Goal: Task Accomplishment & Management: Complete application form

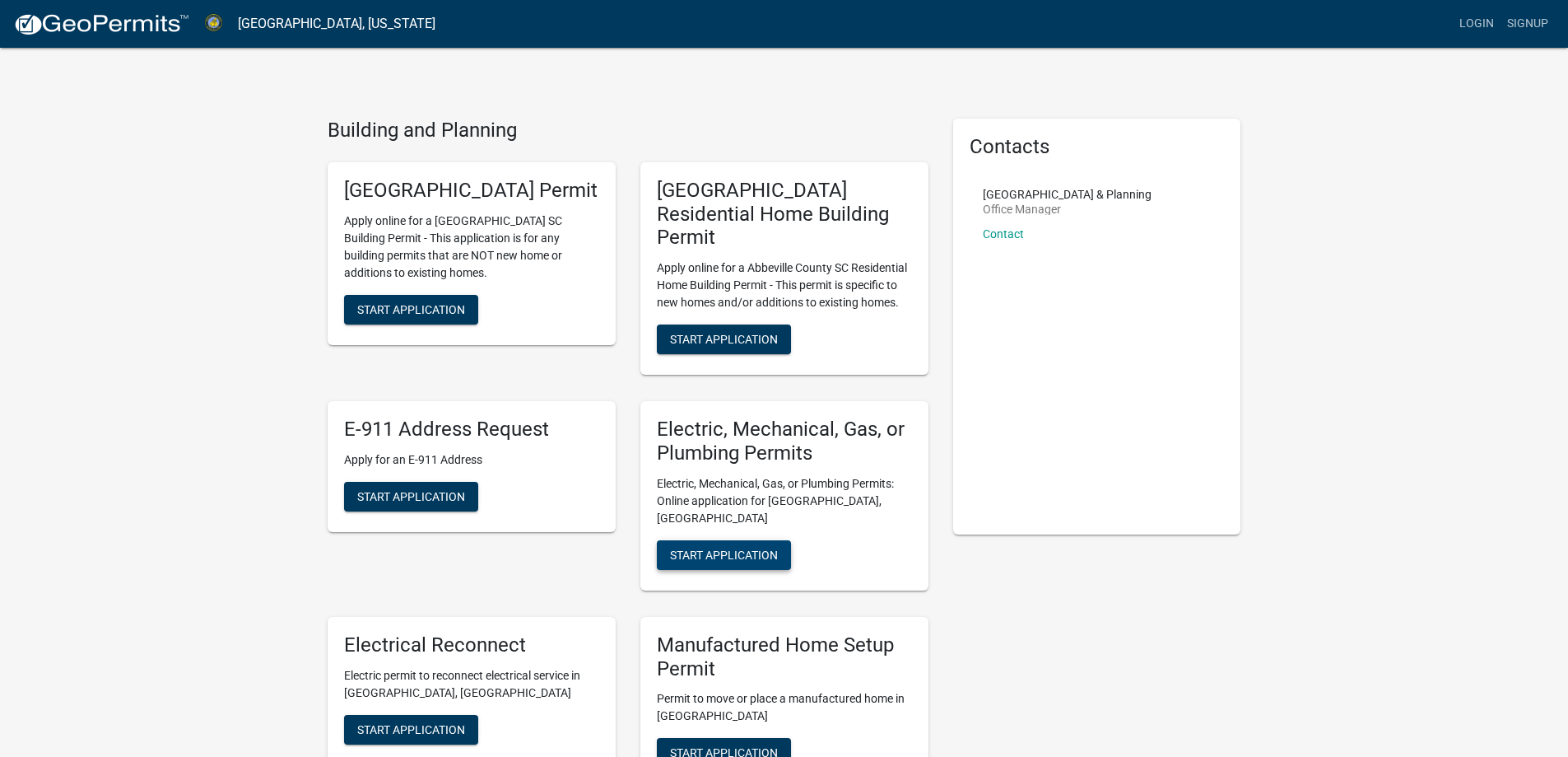
click at [746, 540] on button "Start Application" at bounding box center [724, 555] width 134 height 30
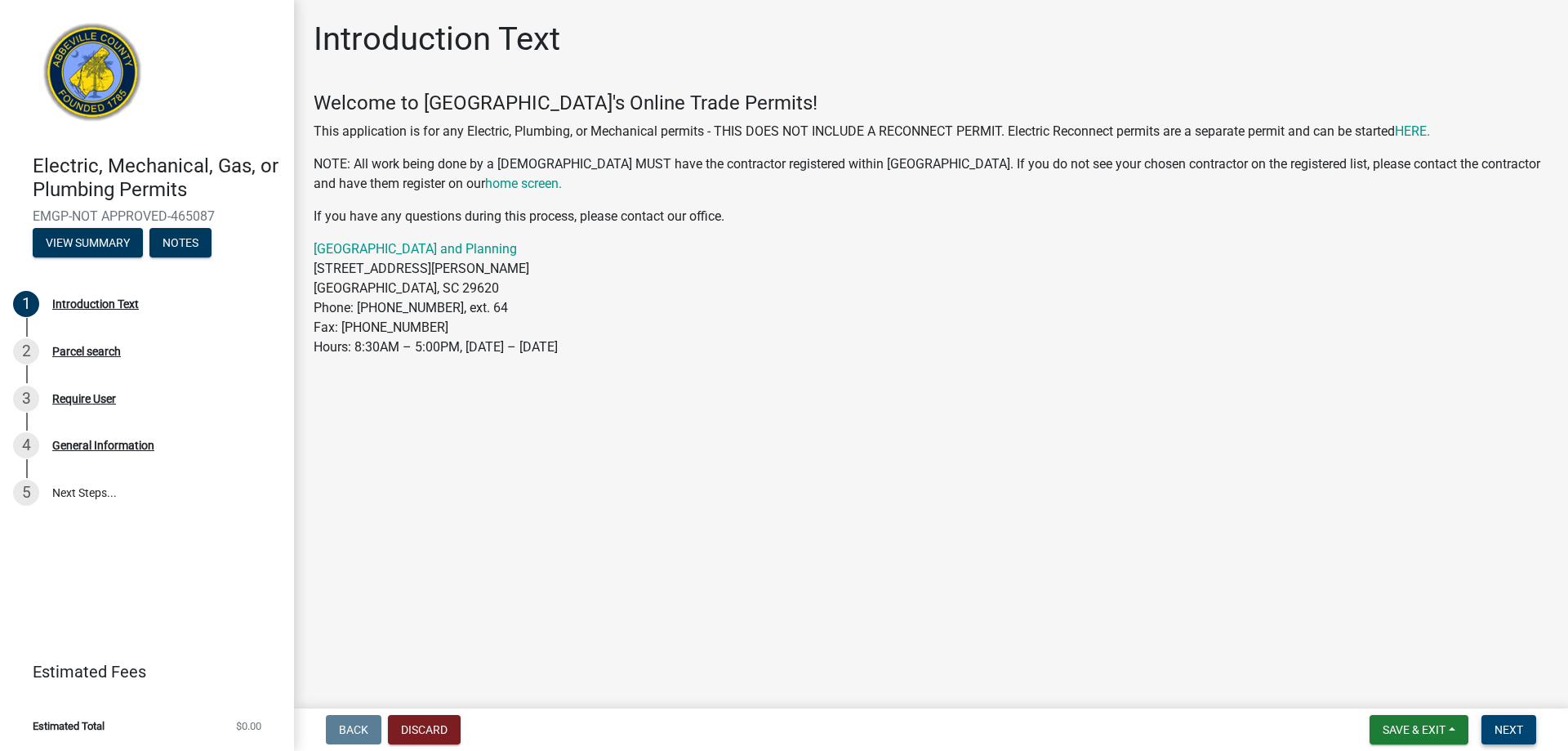
click at [1507, 731] on span "Next" at bounding box center [1508, 729] width 29 height 13
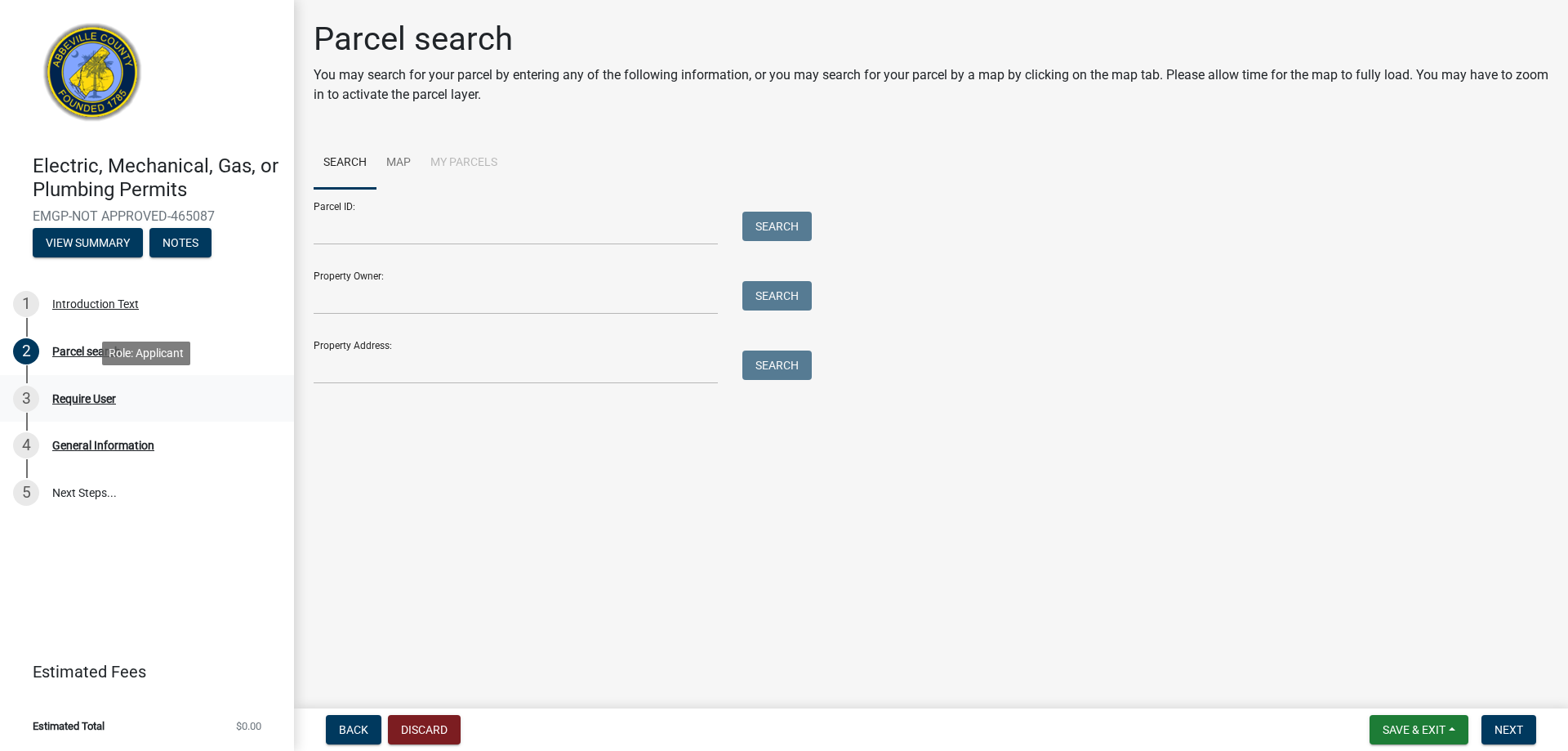
click at [84, 394] on div "Require User" at bounding box center [83, 399] width 63 height 11
click at [1516, 729] on span "Next" at bounding box center [1508, 729] width 29 height 13
click at [1508, 734] on span "Next" at bounding box center [1508, 729] width 29 height 13
click at [24, 441] on div "4" at bounding box center [26, 445] width 26 height 26
click at [200, 244] on button "Notes" at bounding box center [180, 243] width 62 height 30
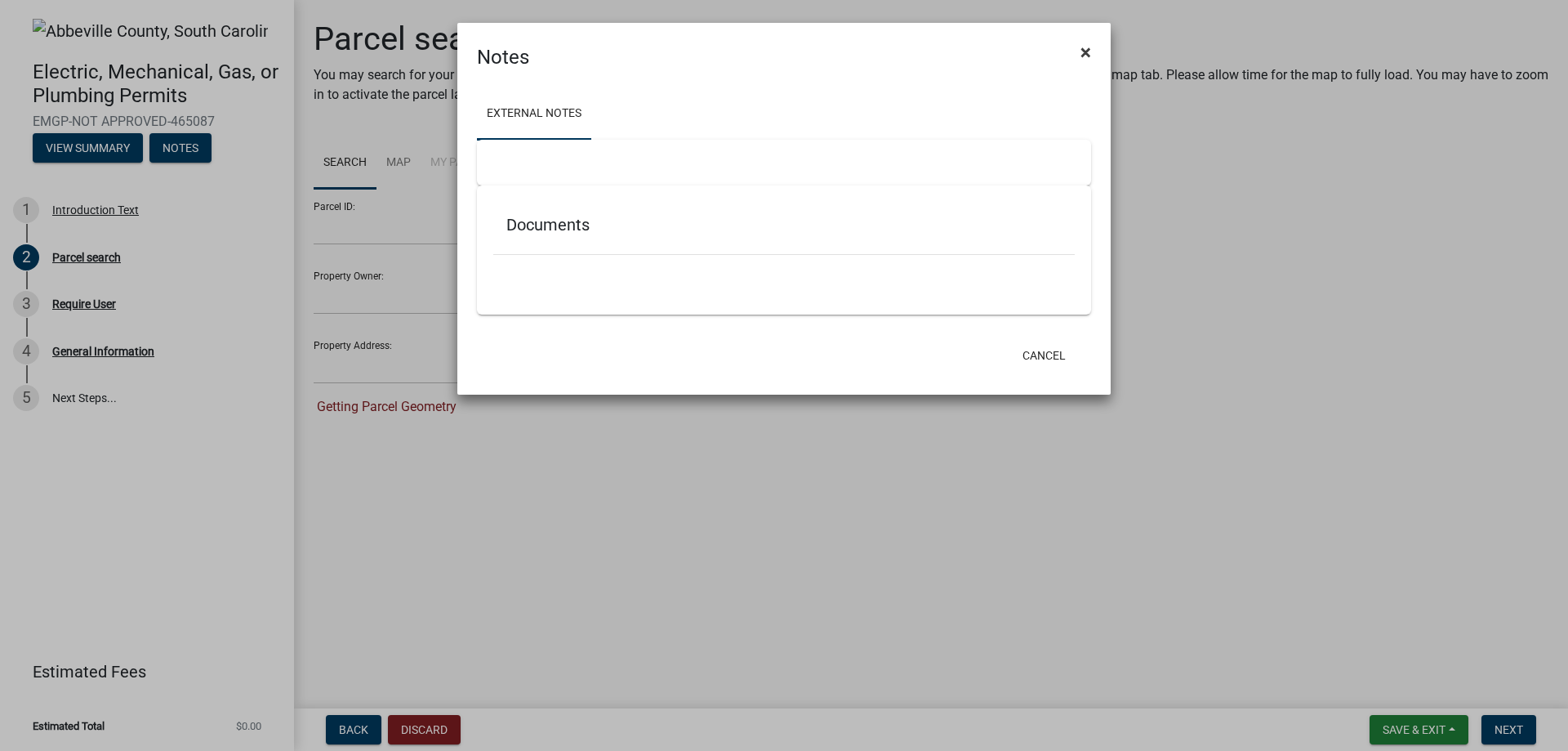
click at [1090, 46] on span "×" at bounding box center [1086, 52] width 10 height 23
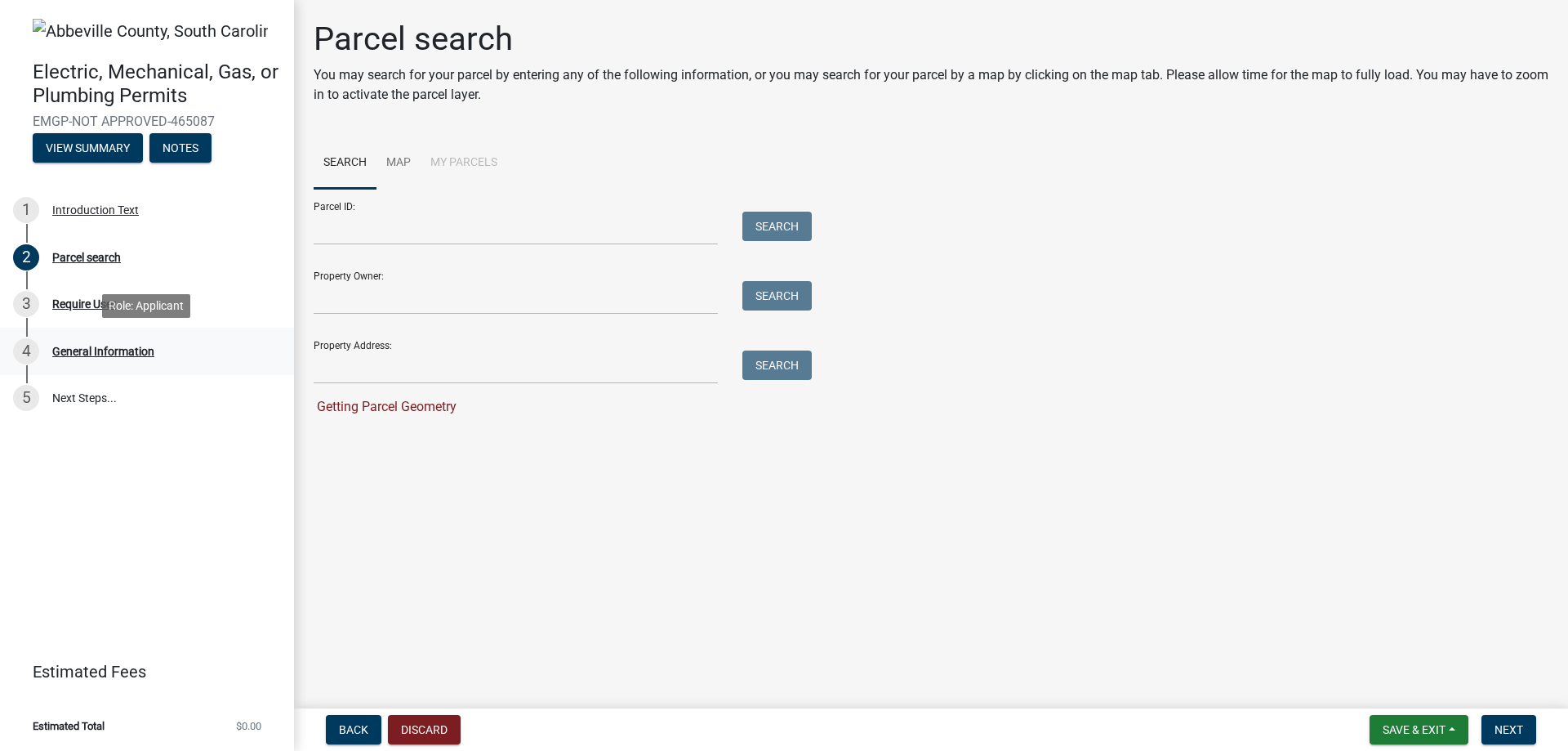
click at [72, 352] on div "General Information" at bounding box center [103, 351] width 102 height 11
click at [30, 352] on div "4" at bounding box center [26, 352] width 26 height 26
click at [28, 302] on div "3" at bounding box center [26, 304] width 26 height 26
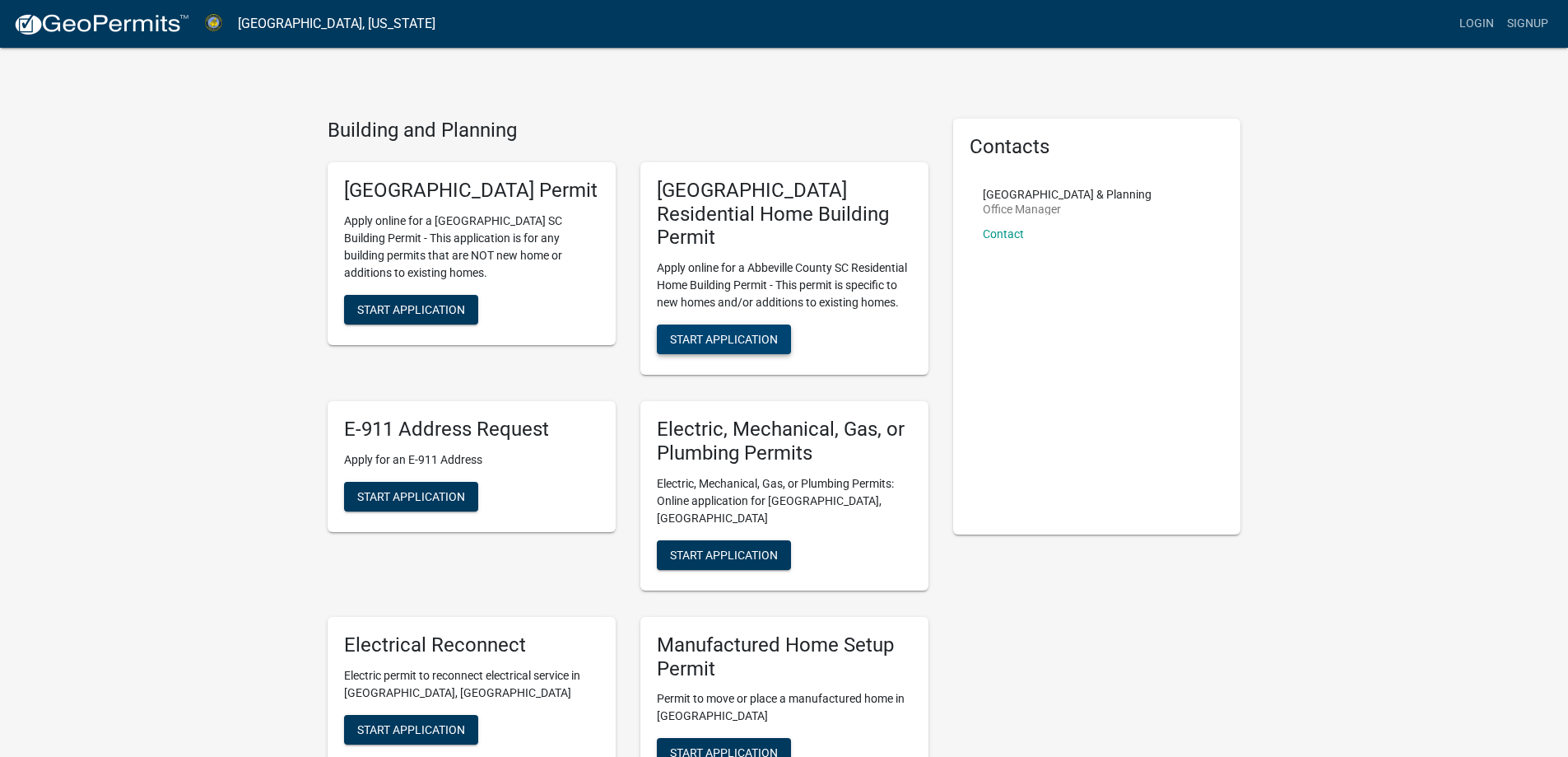
click at [735, 333] on span "Start Application" at bounding box center [724, 339] width 108 height 13
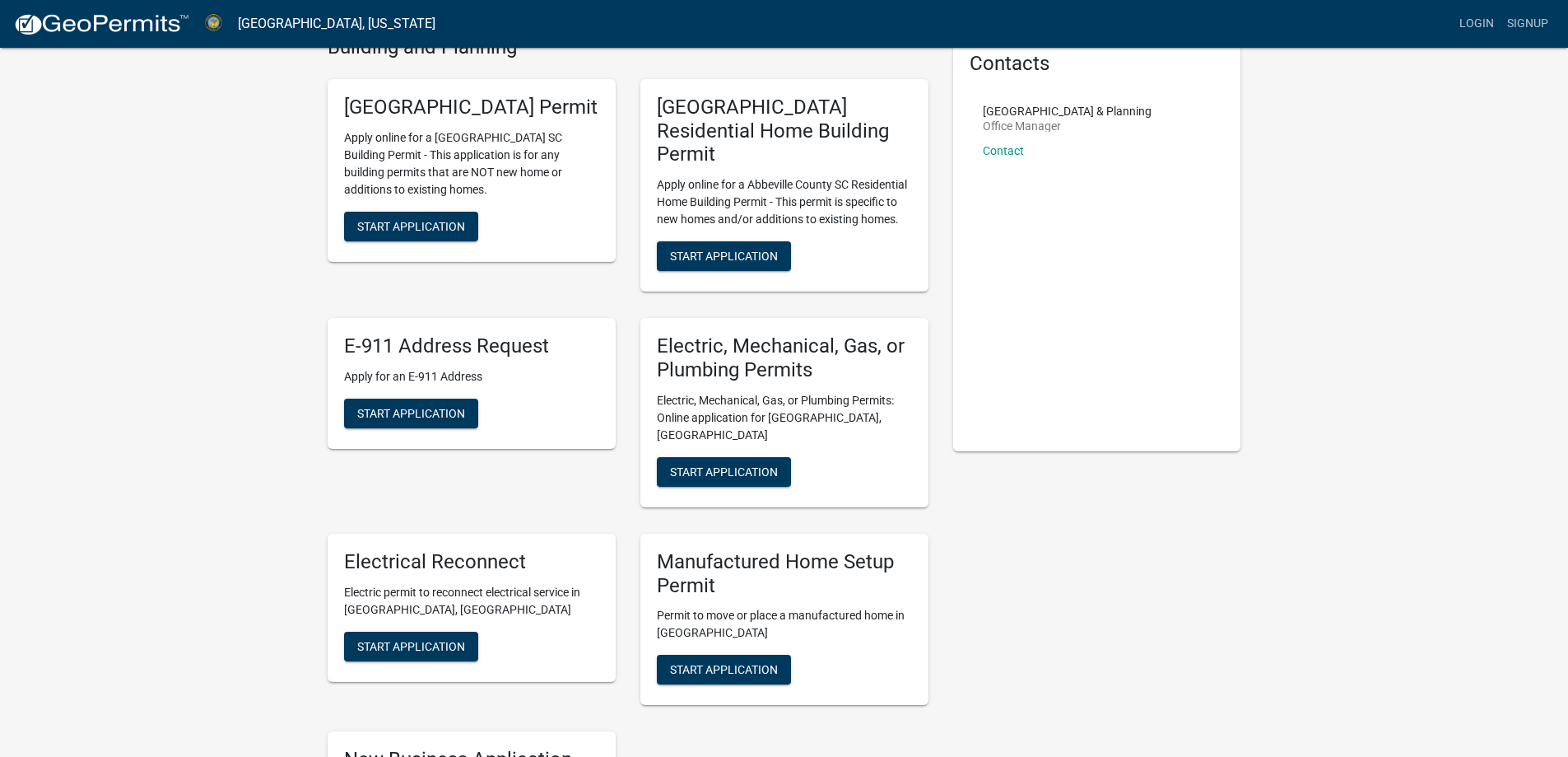
scroll to position [82, 0]
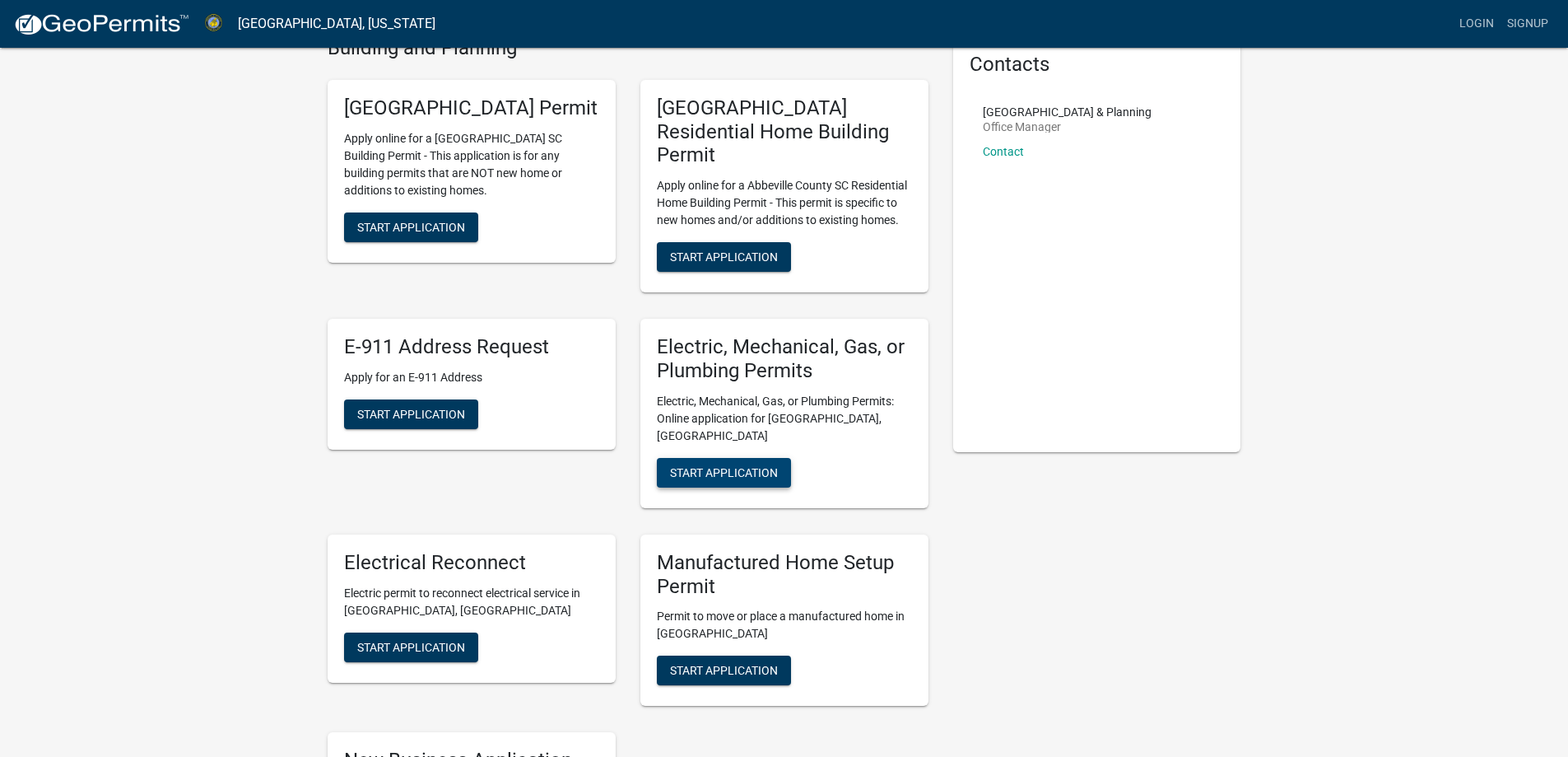
click at [755, 458] on button "Start Application" at bounding box center [724, 473] width 134 height 30
